Goal: Answer question/provide support: Share knowledge or assist other users

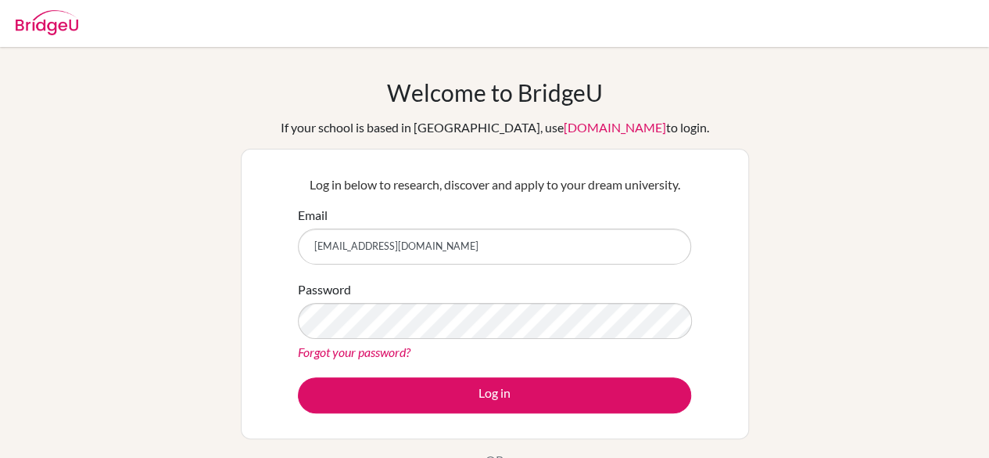
type input "talbots@stahs.org.uk"
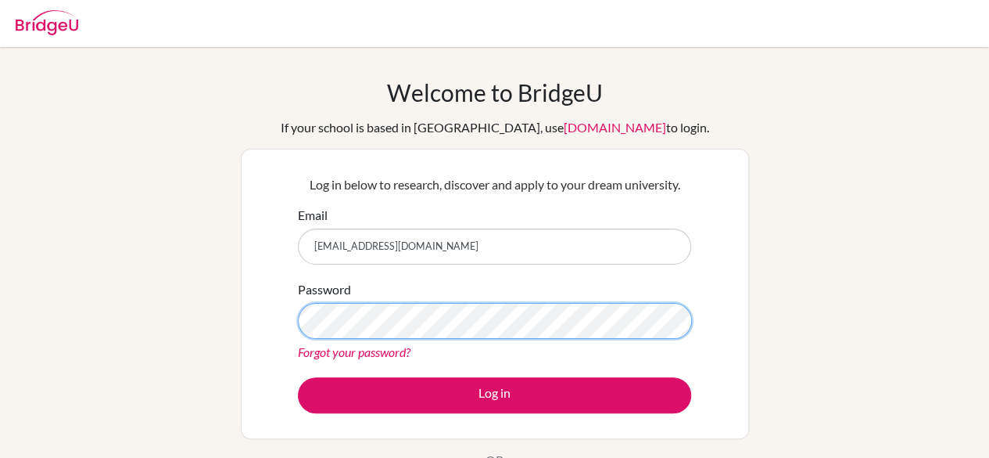
click at [298, 377] on button "Log in" at bounding box center [494, 395] width 393 height 36
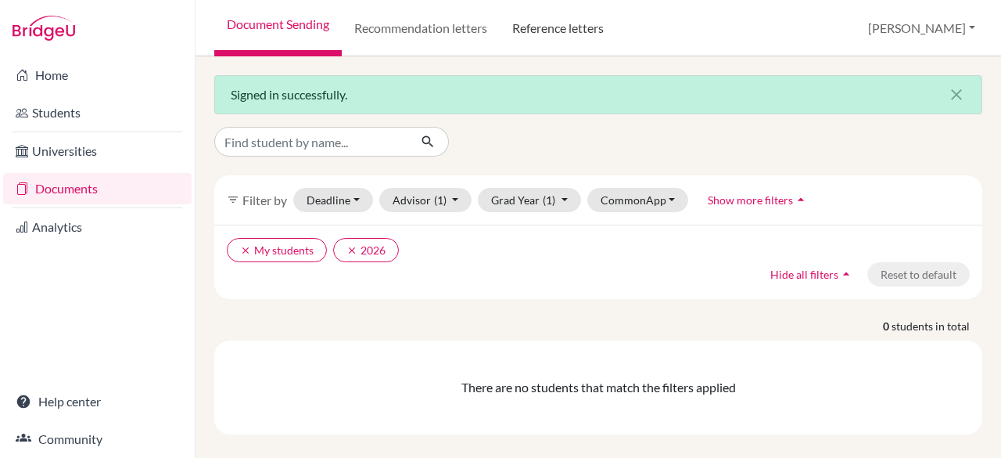
click at [548, 38] on link "Reference letters" at bounding box center [558, 28] width 117 height 56
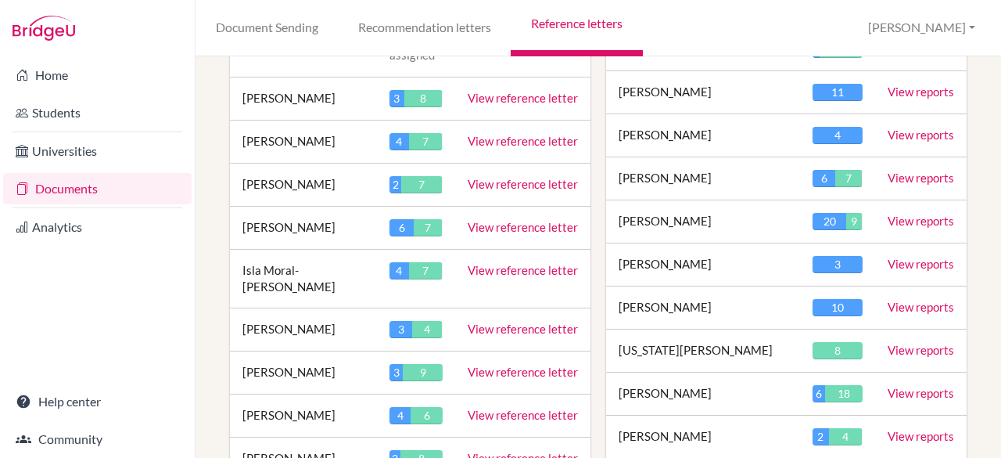
scroll to position [2034, 0]
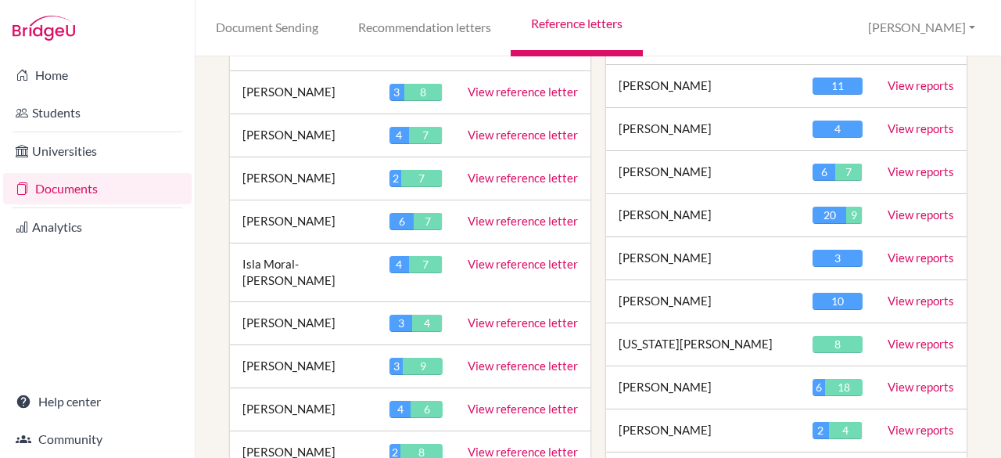
click at [491, 257] on link "View reference letter" at bounding box center [523, 264] width 110 height 14
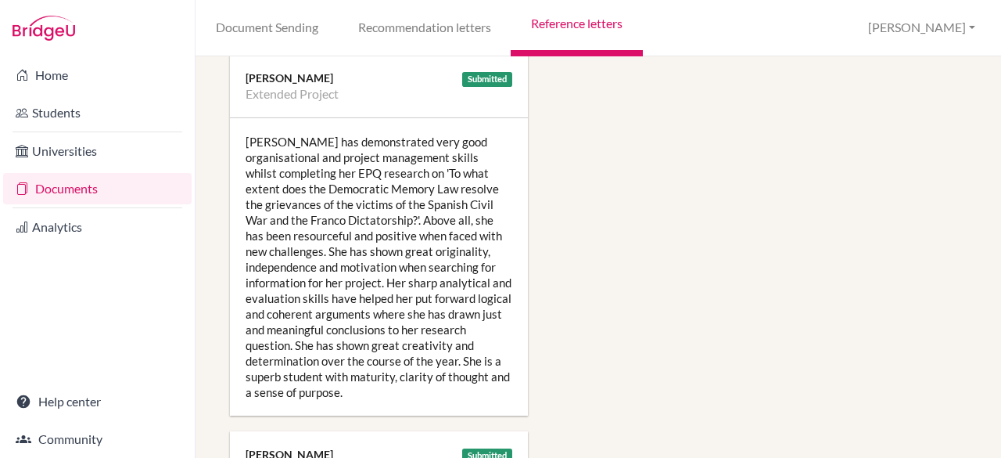
scroll to position [1017, 0]
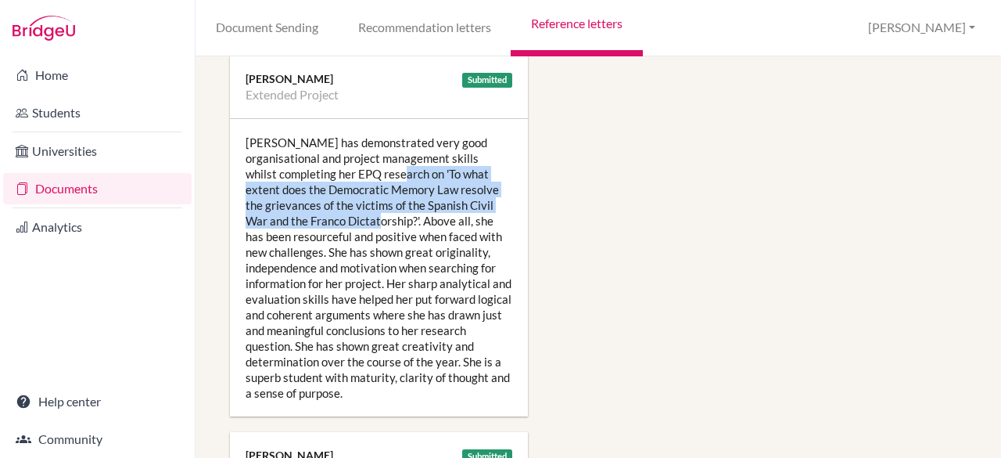
drag, startPoint x: 317, startPoint y: 215, endPoint x: 354, endPoint y: 178, distance: 53.1
click at [354, 178] on div "[PERSON_NAME] has demonstrated very good organisational and project management …" at bounding box center [379, 267] width 298 height 297
copy div "'To what extent does the Democratic Memory Law resolve the grievances of the vi…"
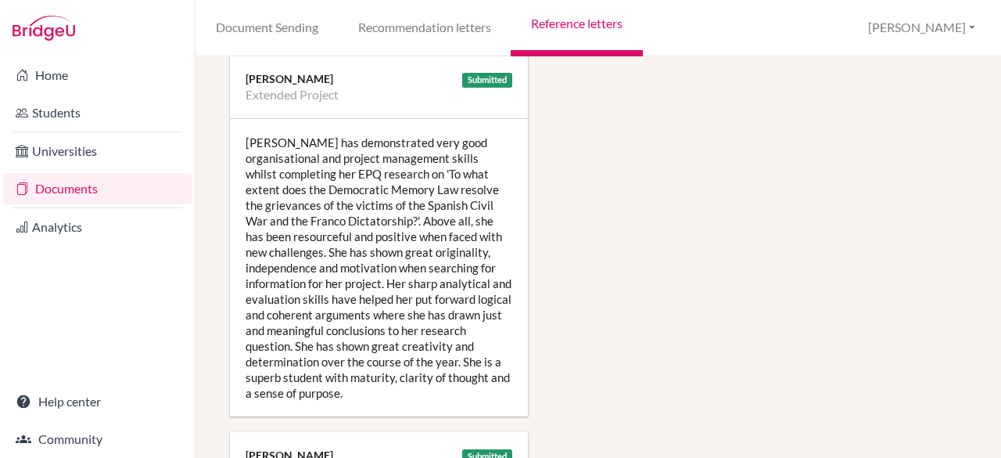
click at [411, 356] on div "[PERSON_NAME] has demonstrated very good organisational and project management …" at bounding box center [379, 267] width 298 height 297
